Goal: Task Accomplishment & Management: Use online tool/utility

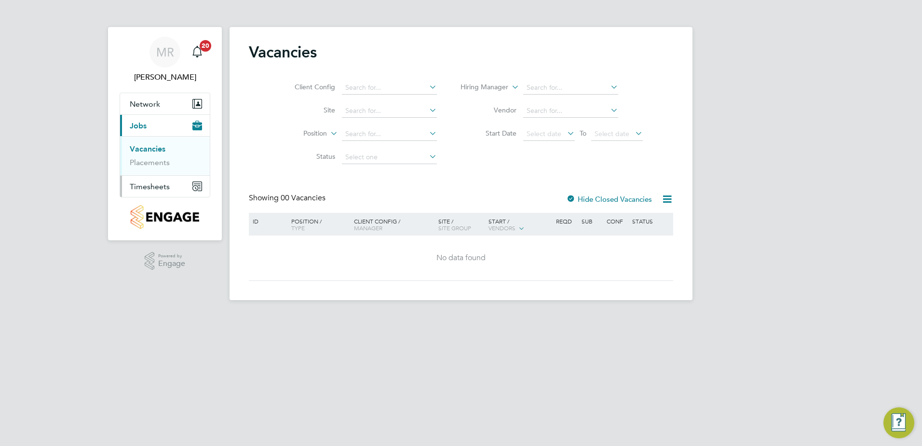
click at [141, 187] on span "Timesheets" at bounding box center [150, 186] width 40 height 9
click at [141, 175] on link "Timesheets" at bounding box center [150, 170] width 40 height 9
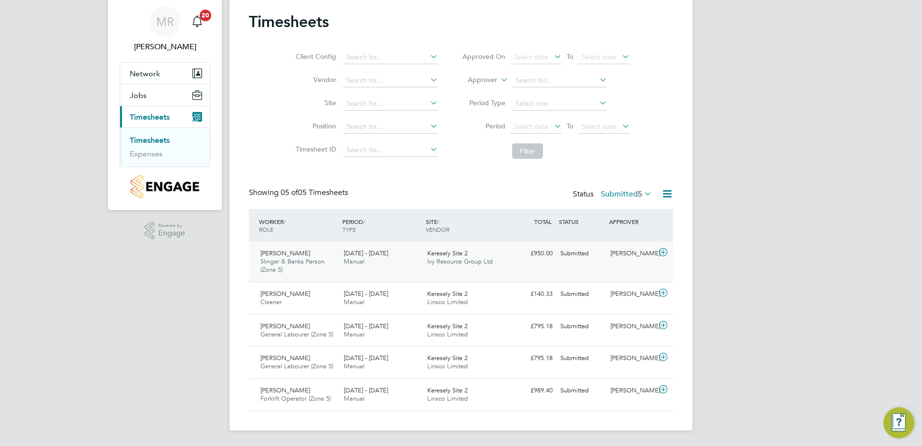
click at [663, 250] on icon at bounding box center [663, 252] width 12 height 8
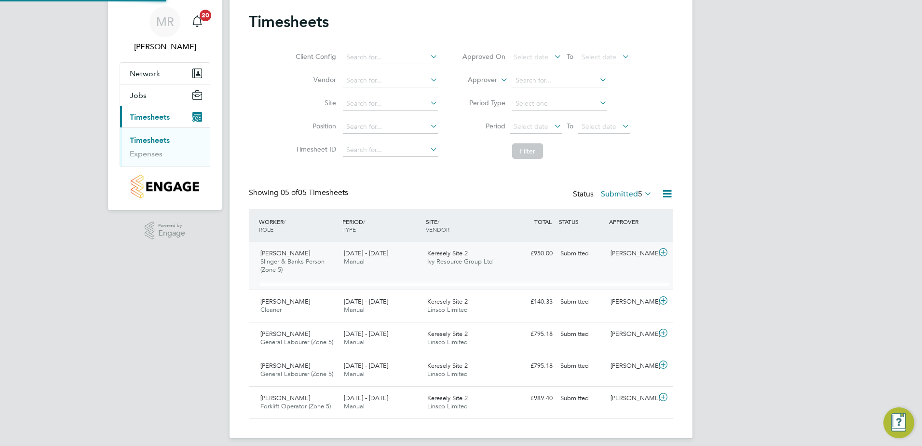
scroll to position [16, 94]
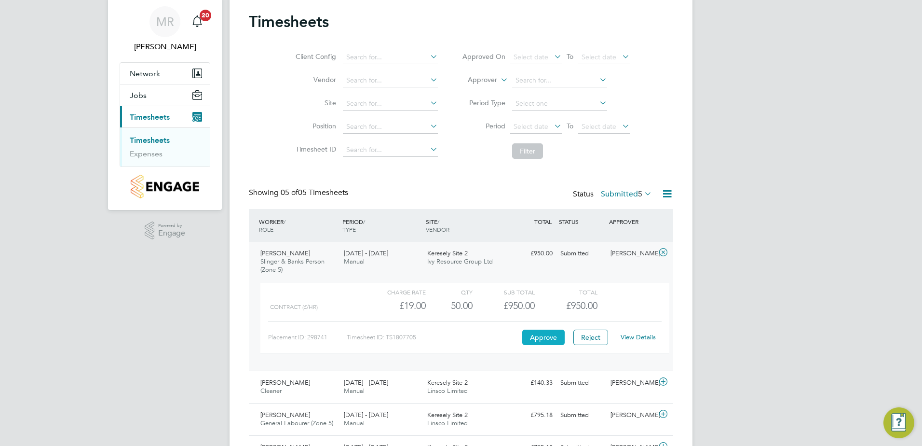
click at [541, 339] on button "Approve" at bounding box center [543, 336] width 42 height 15
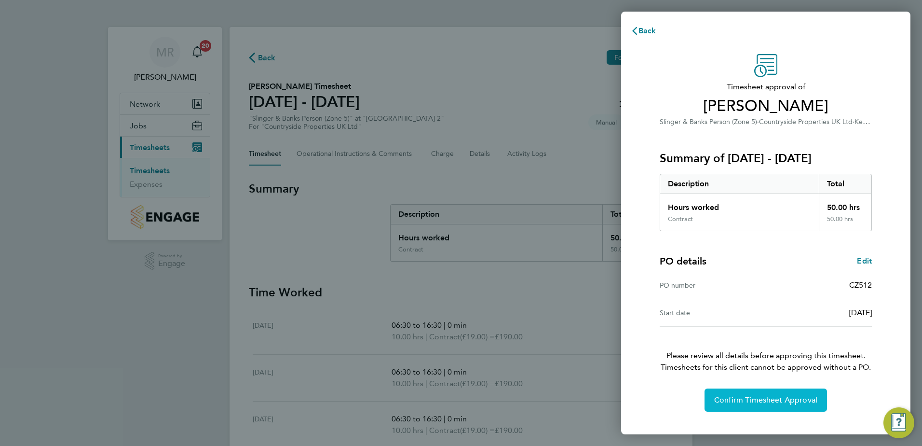
click at [752, 405] on button "Confirm Timesheet Approval" at bounding box center [765, 399] width 122 height 23
